Goal: Task Accomplishment & Management: Complete application form

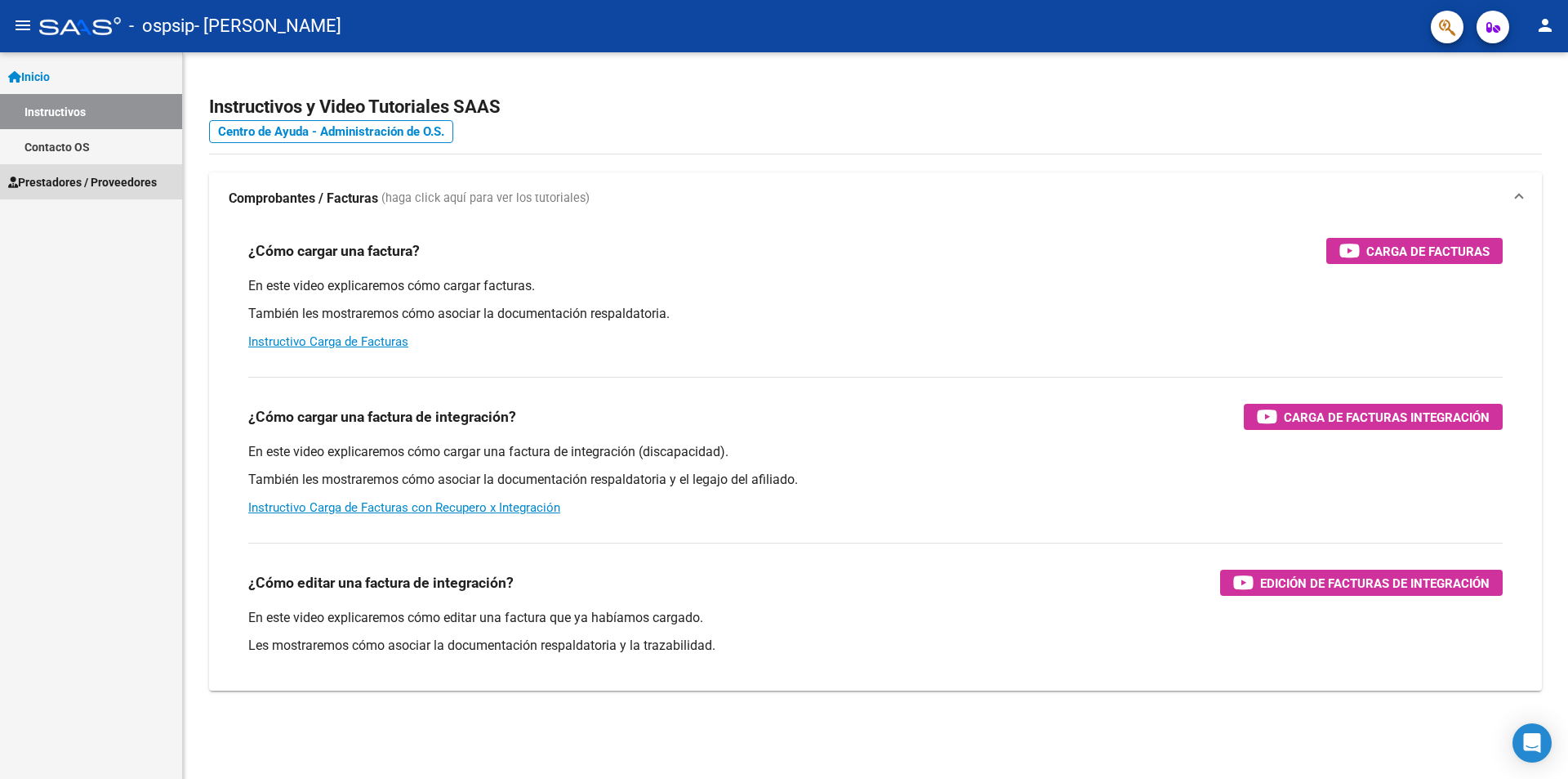
click at [143, 169] on link "Prestadores / Proveedores" at bounding box center [91, 181] width 182 height 35
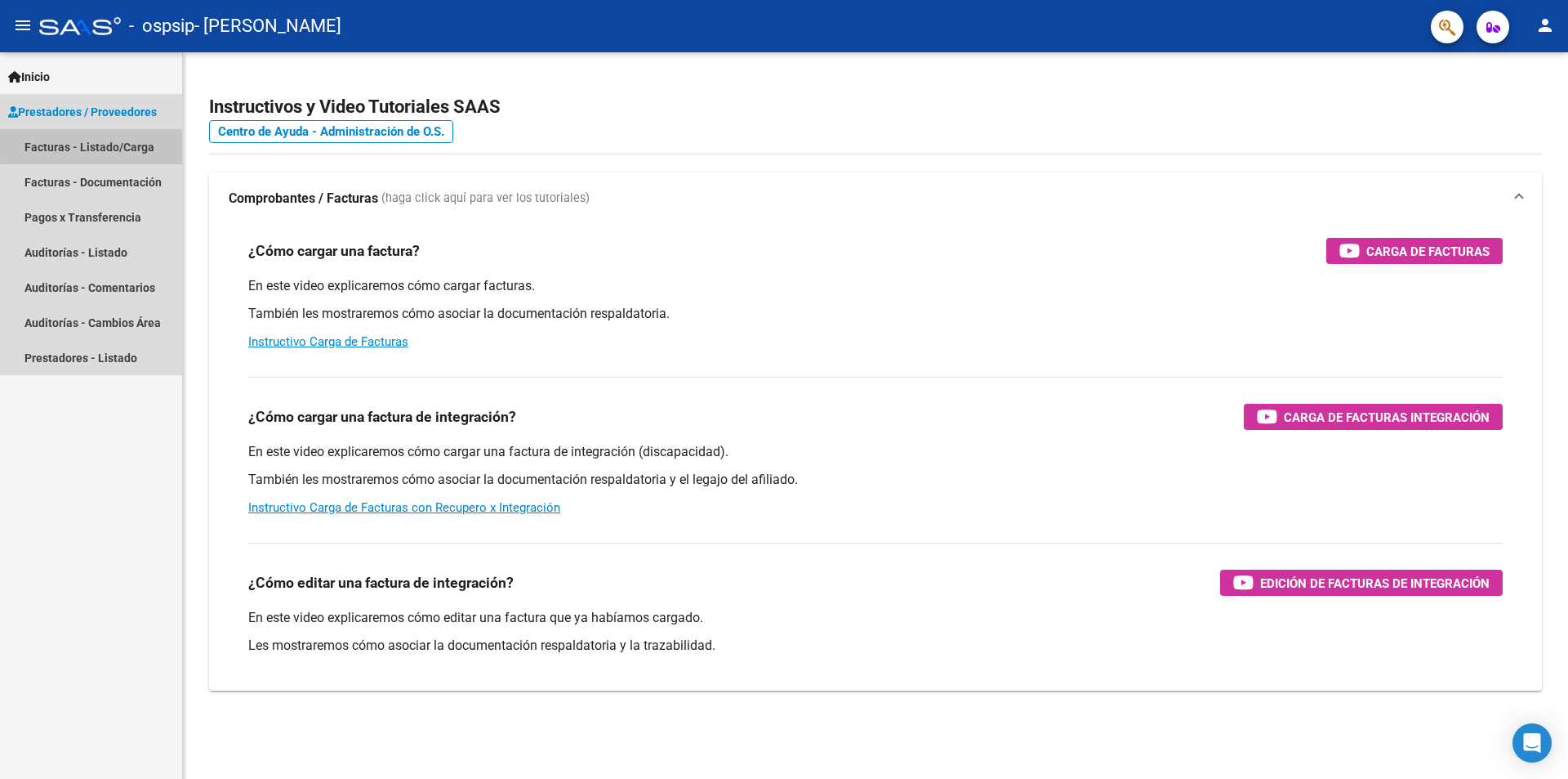
click at [125, 142] on link "Facturas - Listado/Carga" at bounding box center [91, 146] width 182 height 35
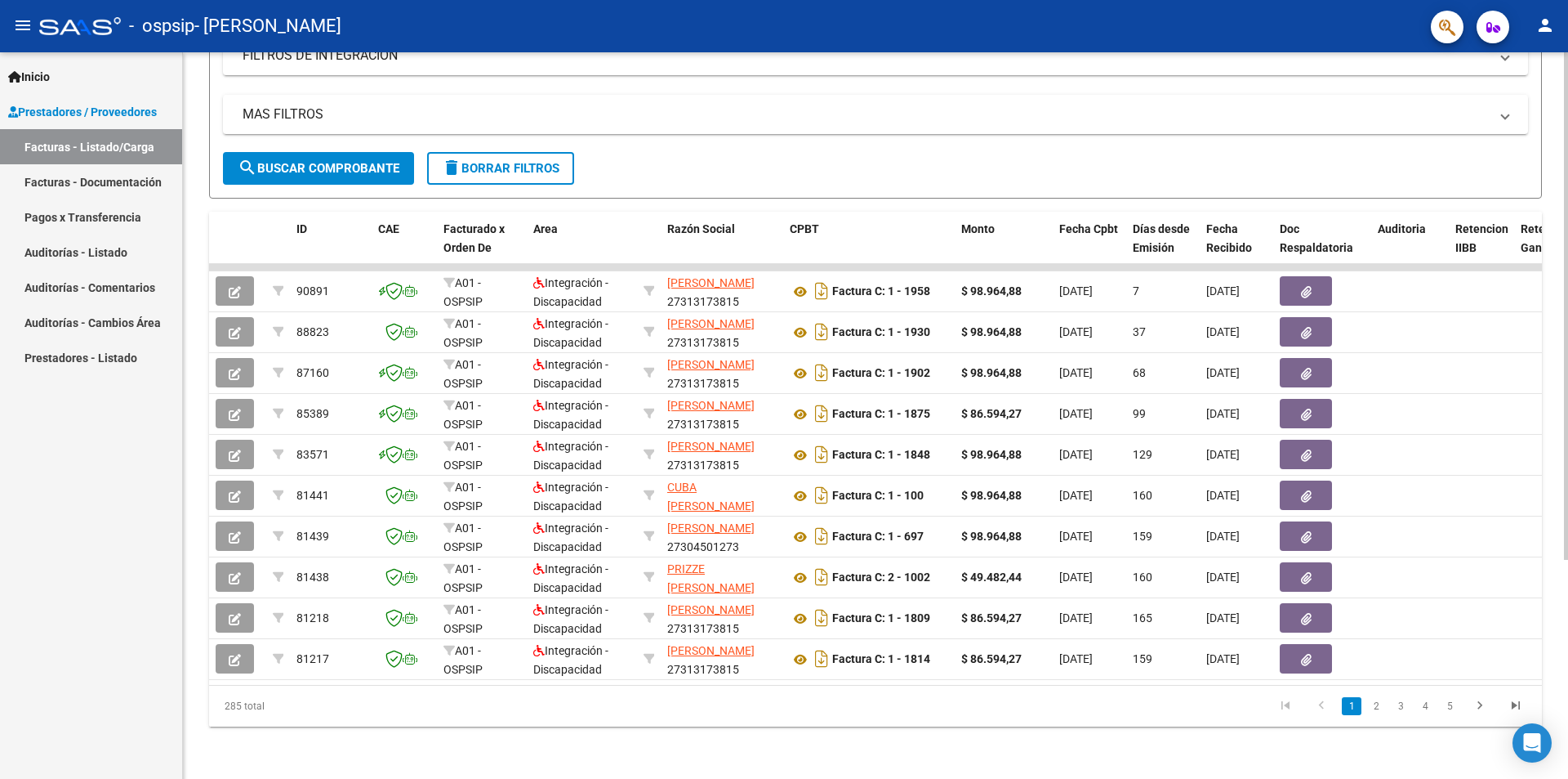
scroll to position [313, 0]
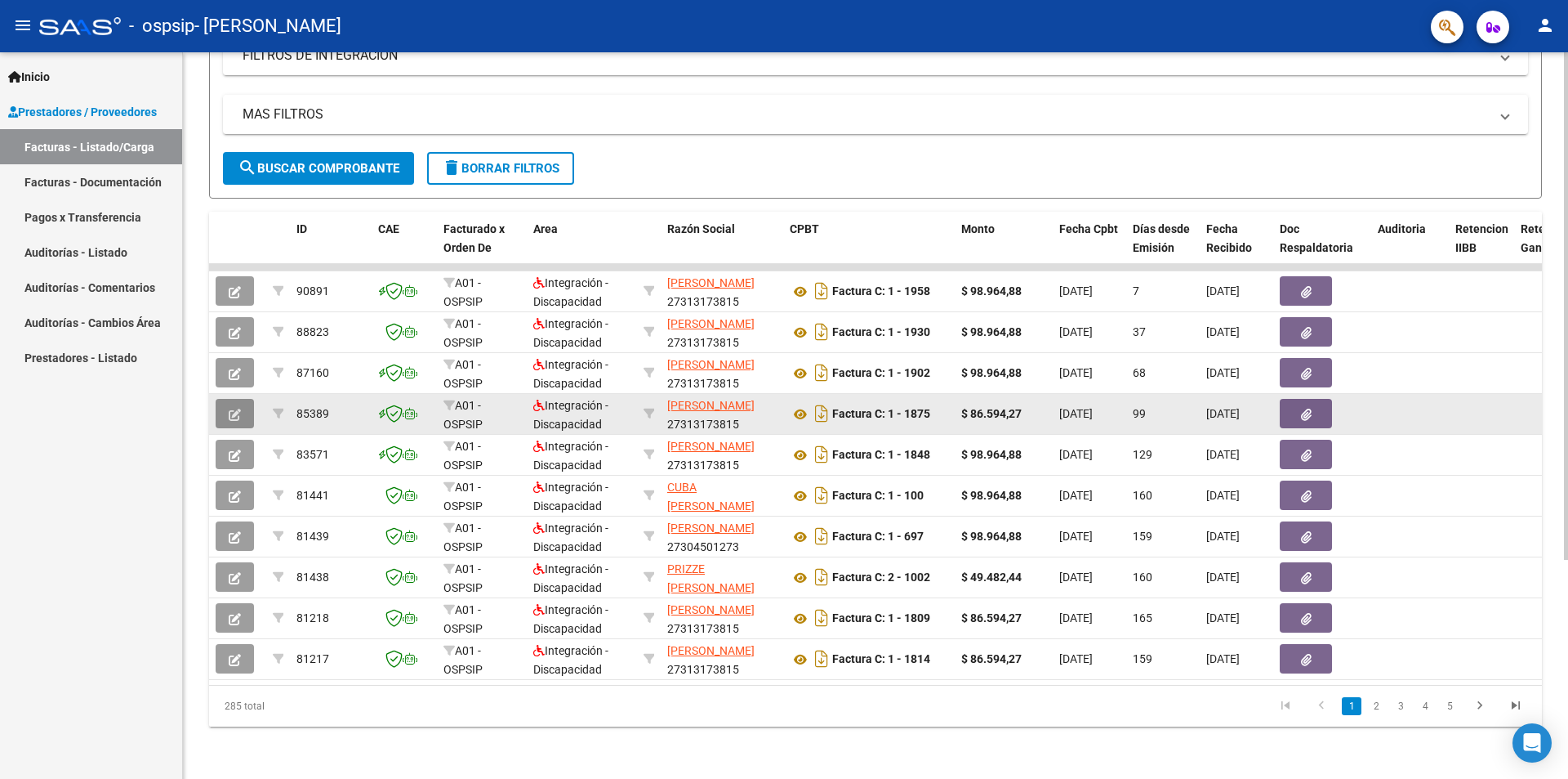
click at [241, 402] on button "button" at bounding box center [234, 413] width 38 height 29
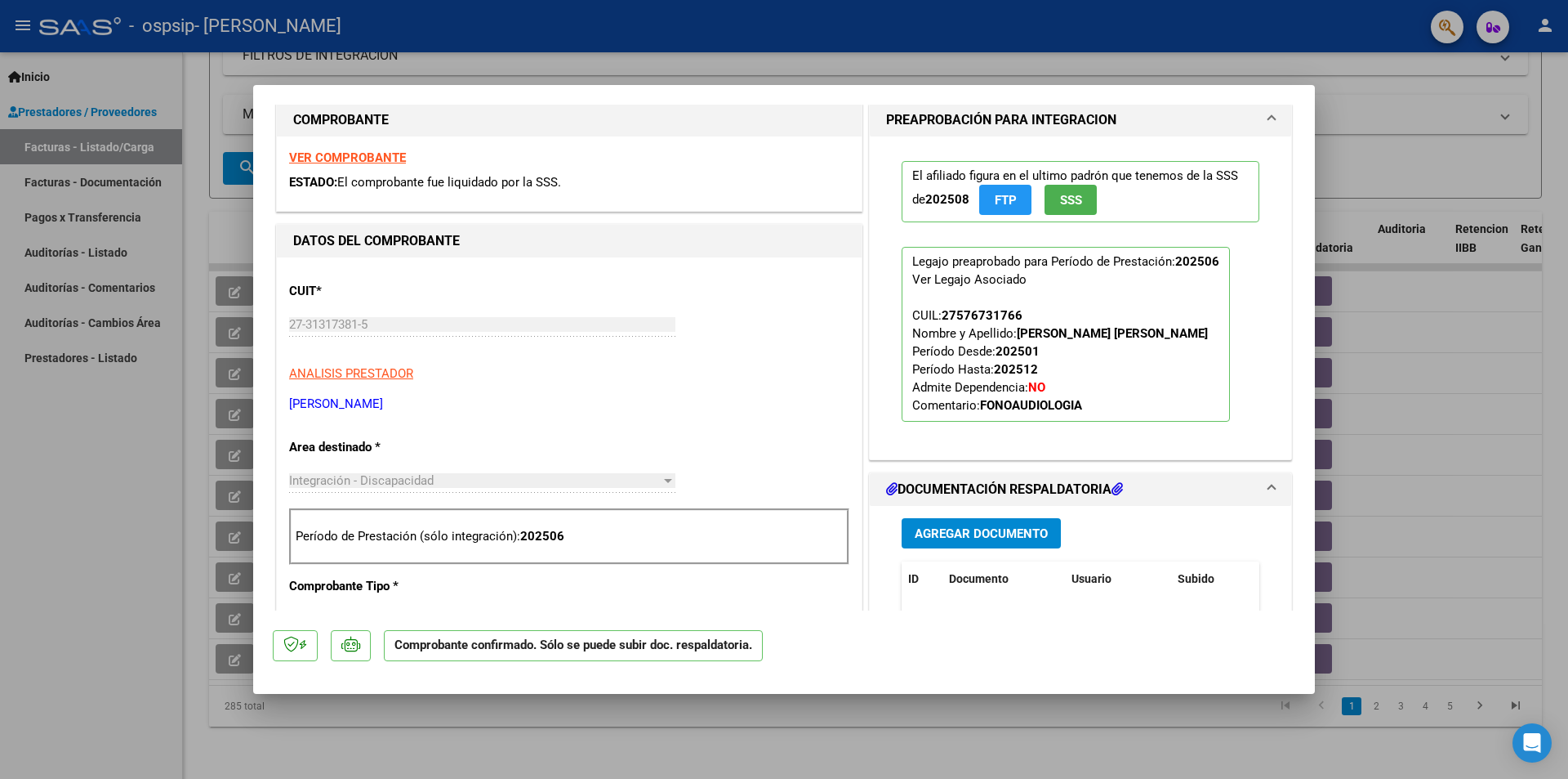
scroll to position [245, 0]
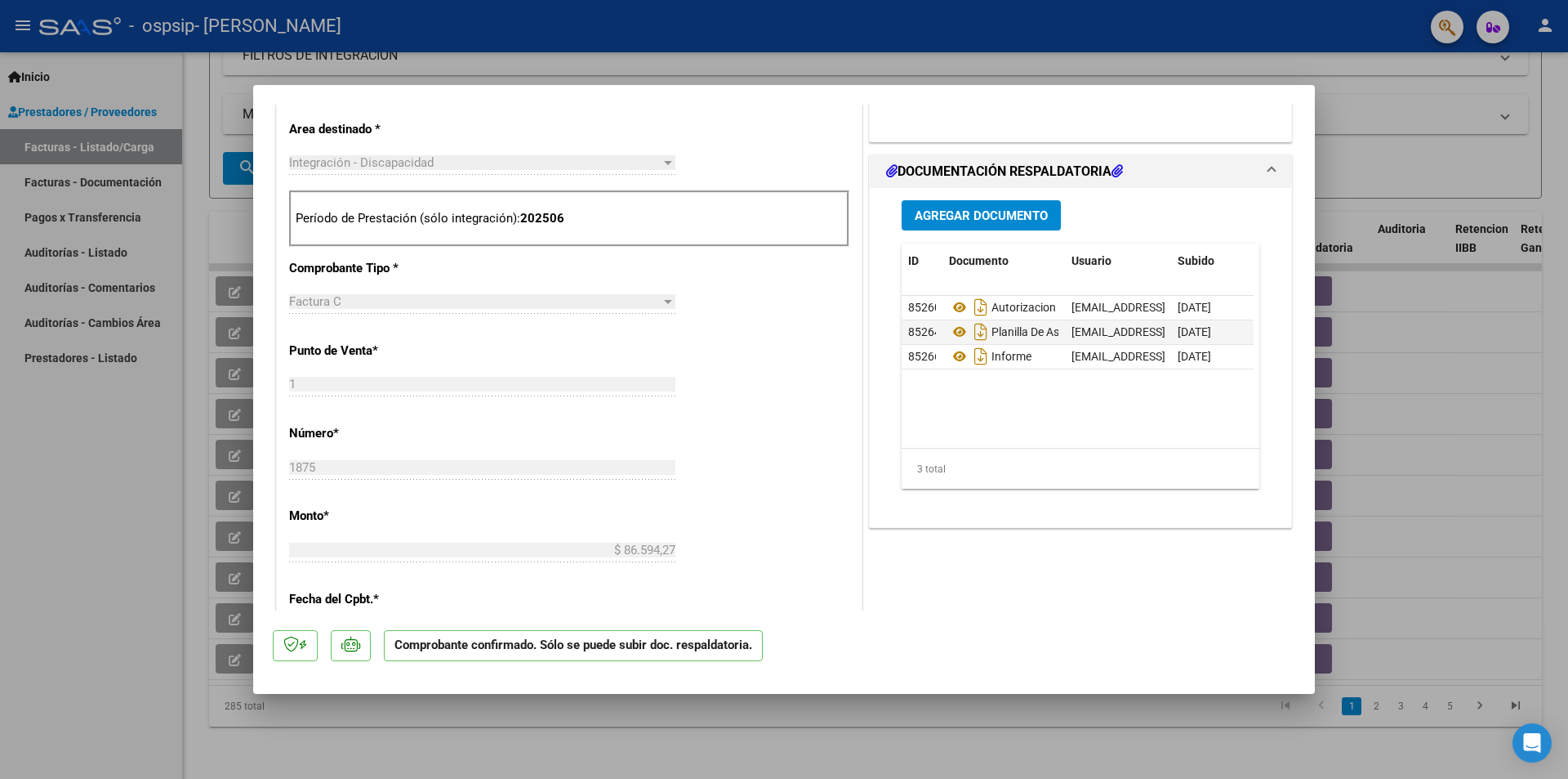
click at [203, 671] on div at bounding box center [784, 389] width 1568 height 779
type input "$ 0,00"
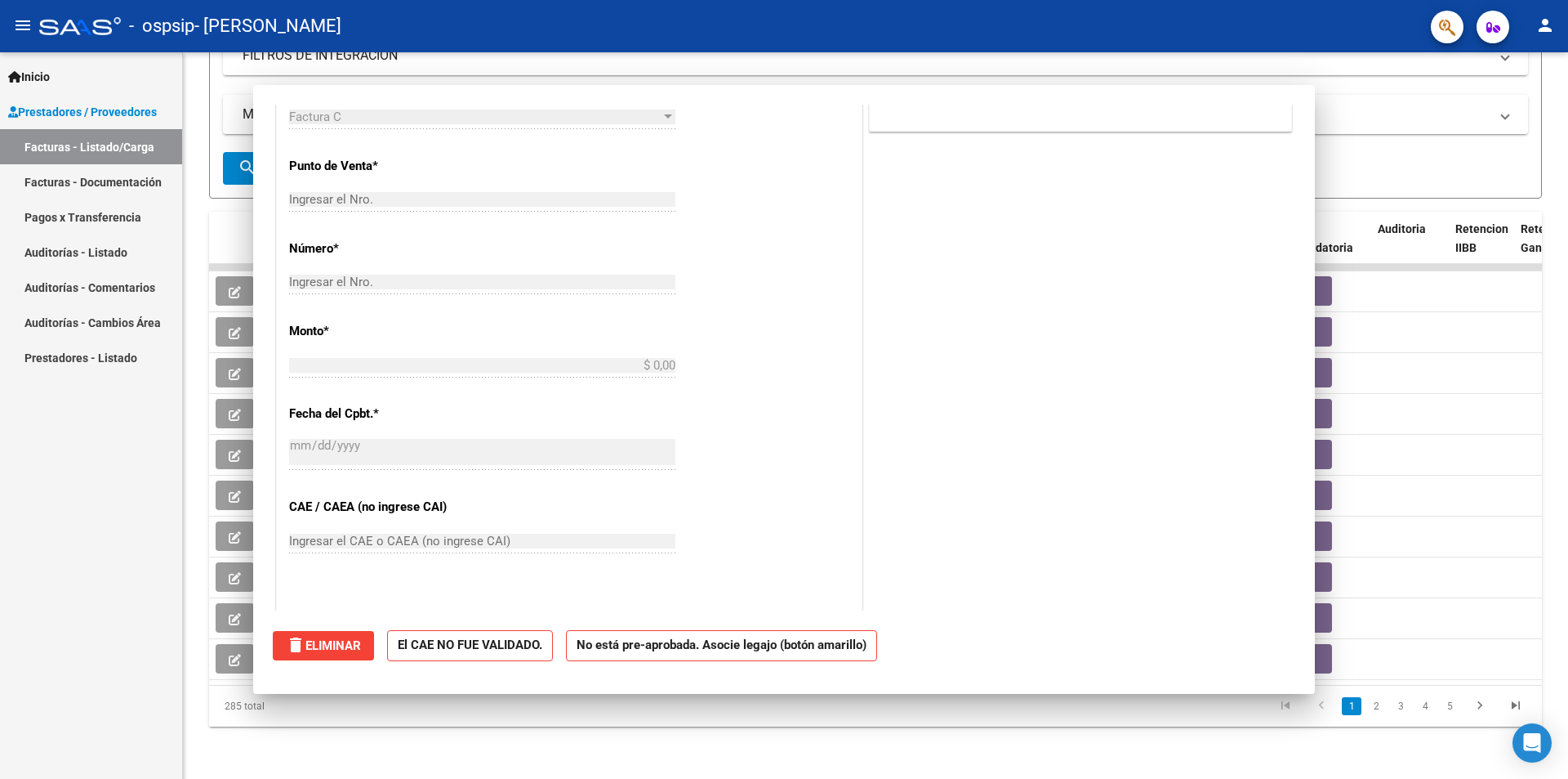
scroll to position [329, 0]
